Goal: Task Accomplishment & Management: Manage account settings

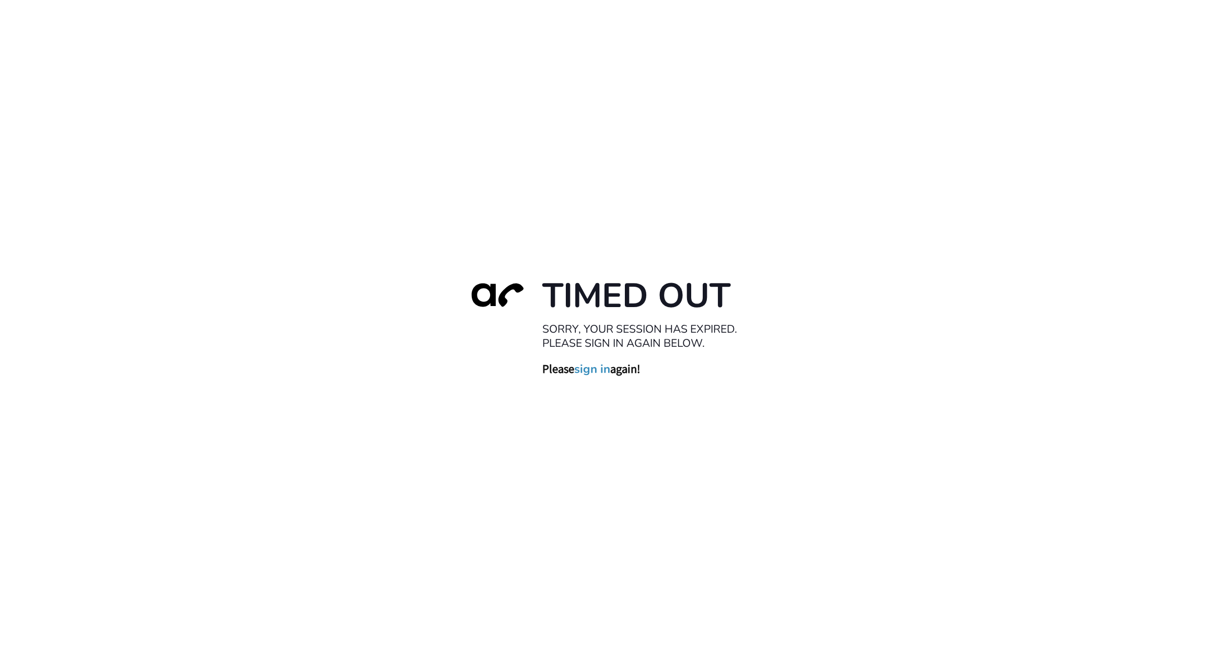
click at [68, 653] on div "Timed Out Sorry, your session has expired. Please sign in again below. Please s…" at bounding box center [605, 328] width 1210 height 657
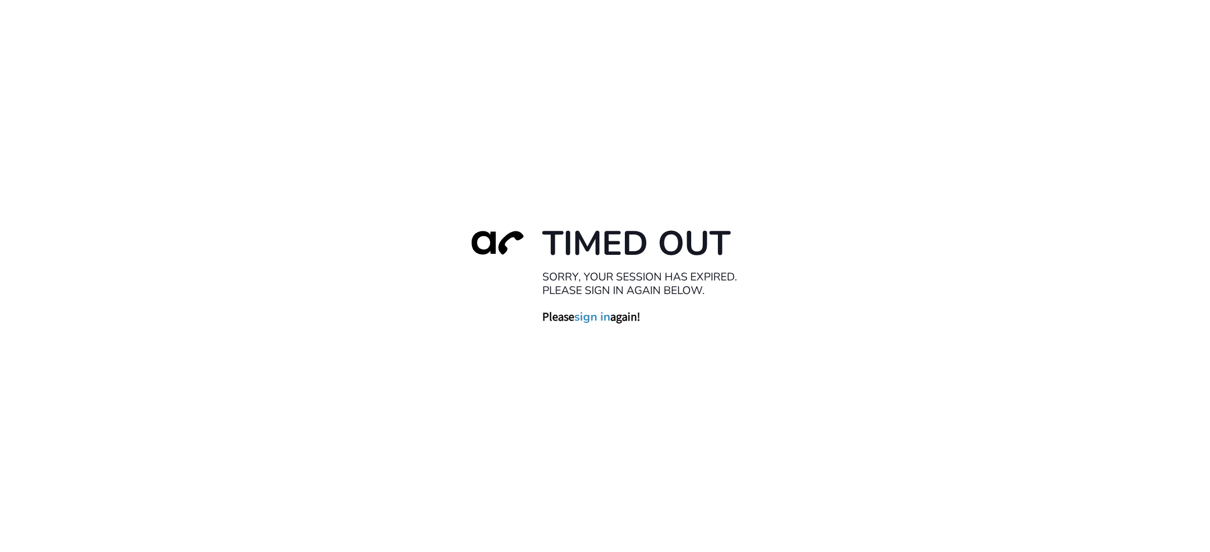
drag, startPoint x: 134, startPoint y: 460, endPoint x: 144, endPoint y: 394, distance: 67.1
click at [134, 460] on div "Timed Out Sorry, your session has expired. Please sign in again below. Please s…" at bounding box center [605, 276] width 1210 height 552
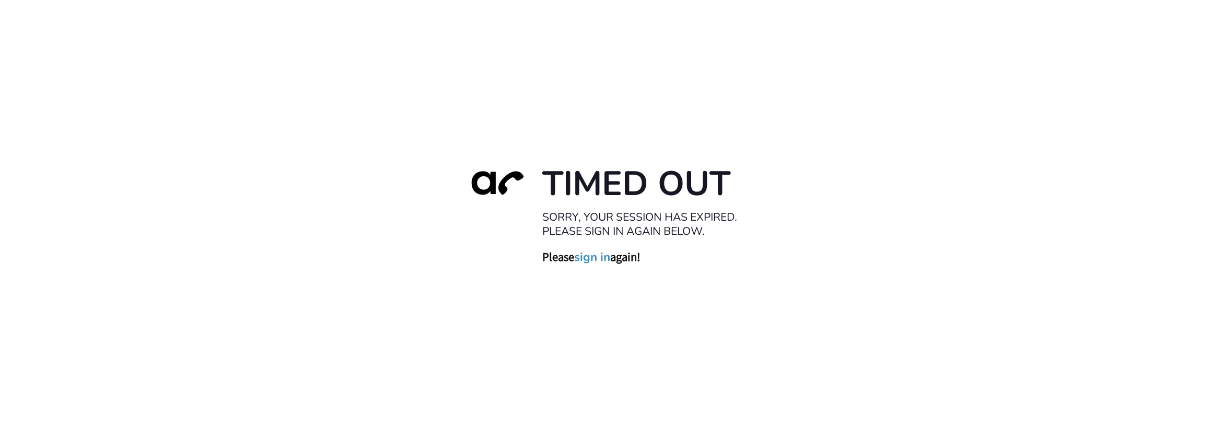
drag, startPoint x: 601, startPoint y: 257, endPoint x: 597, endPoint y: 250, distance: 8.4
click at [601, 257] on link "sign in" at bounding box center [592, 257] width 36 height 15
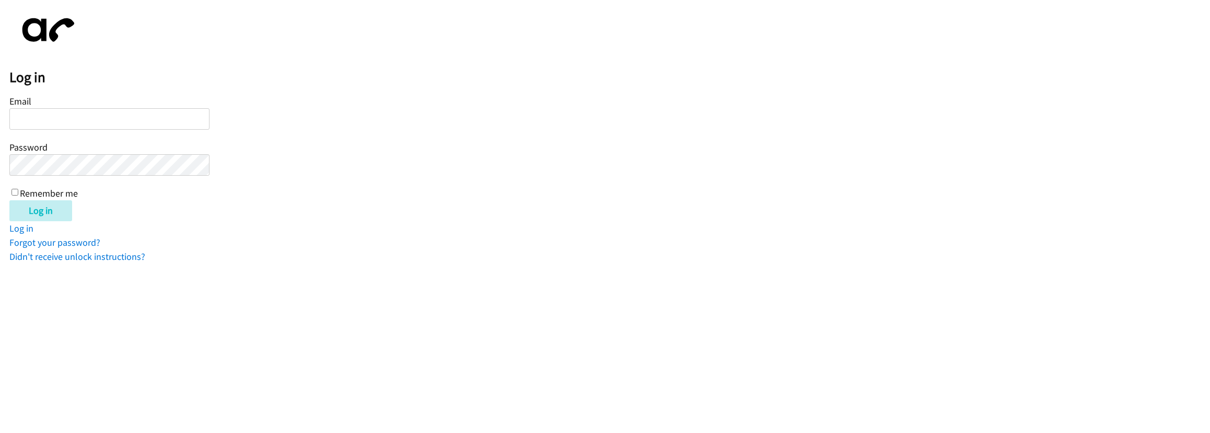
drag, startPoint x: 210, startPoint y: 364, endPoint x: 209, endPoint y: 358, distance: 5.8
click at [210, 263] on html "Log in Email Password Remember me Log in Log in Forgot your password? Didn't re…" at bounding box center [605, 131] width 1210 height 263
click at [56, 115] on input "Email" at bounding box center [109, 118] width 200 height 21
click at [162, 263] on html "Log in Email Password Remember me Log in Log in Forgot your password? Didn't re…" at bounding box center [605, 131] width 1210 height 263
click at [62, 122] on input "Email" at bounding box center [109, 118] width 200 height 21
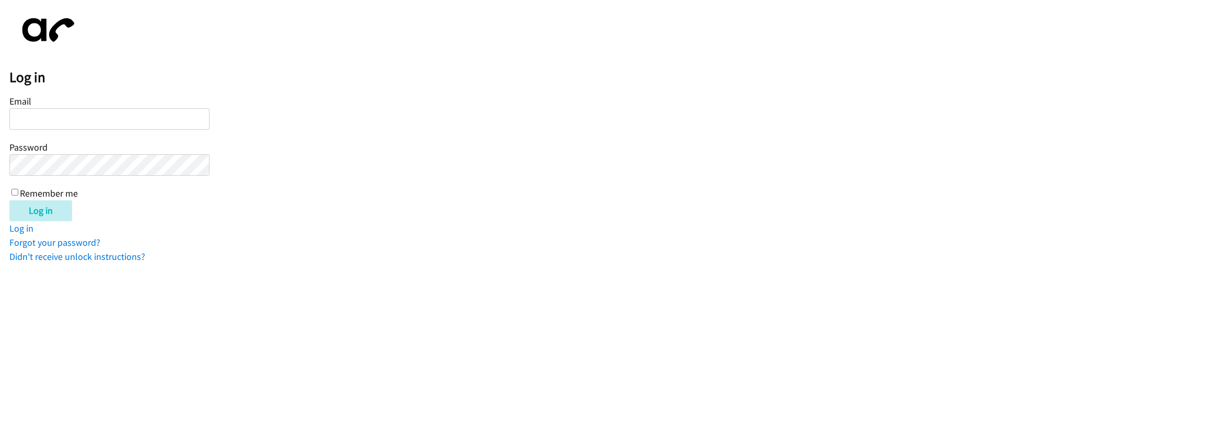
drag, startPoint x: 276, startPoint y: 389, endPoint x: 273, endPoint y: 353, distance: 36.2
click at [276, 263] on html "Log in Email Password Remember me Log in Log in Forgot your password? Didn't re…" at bounding box center [605, 131] width 1210 height 263
click at [107, 124] on input "Email" at bounding box center [109, 118] width 200 height 21
type input "[EMAIL_ADDRESS][DOMAIN_NAME]"
click at [9, 200] on input "Log in" at bounding box center [40, 210] width 63 height 21
